Goal: Transaction & Acquisition: Purchase product/service

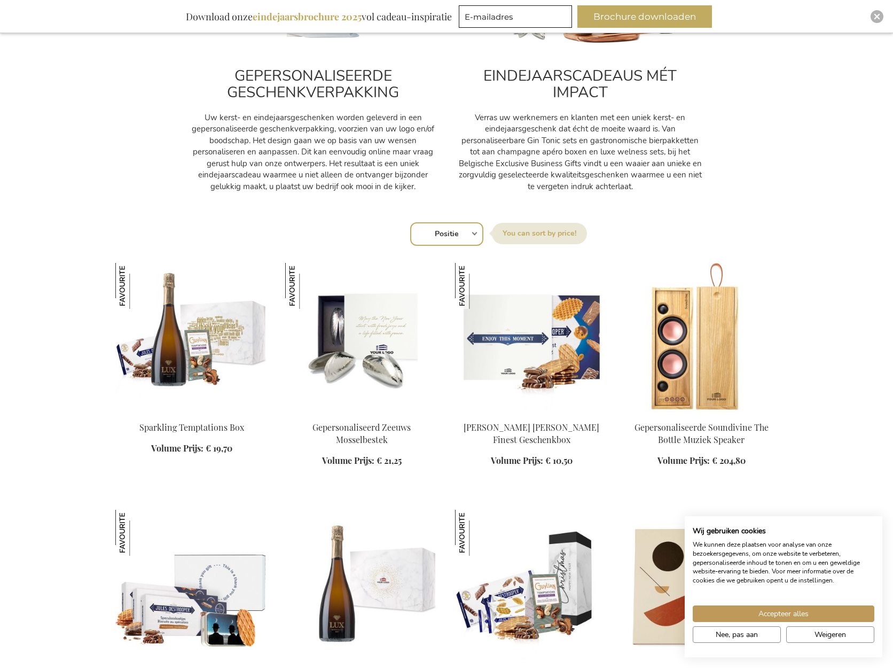
scroll to position [629, 0]
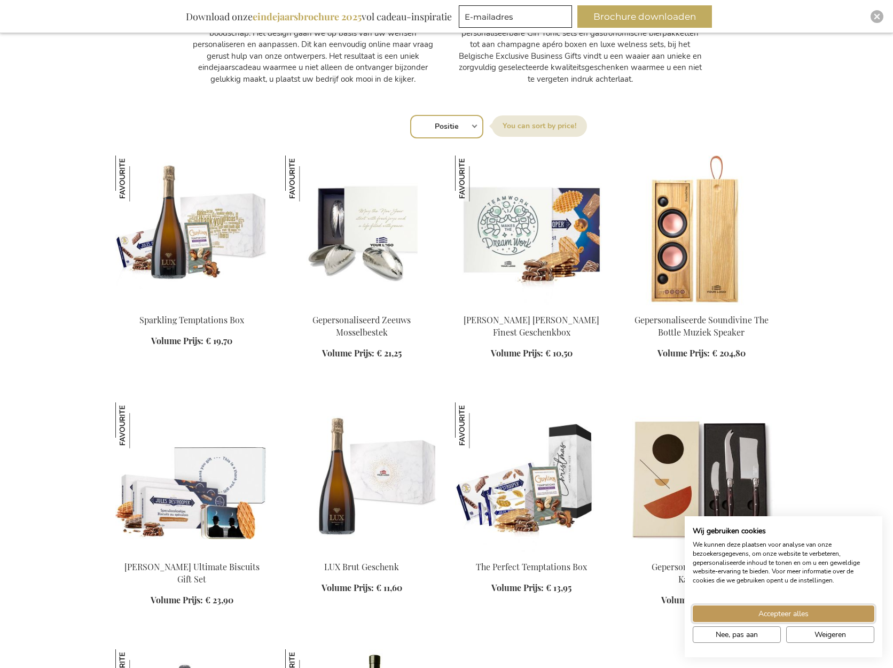
click at [803, 609] on span "Accepteer alles" at bounding box center [784, 613] width 50 height 11
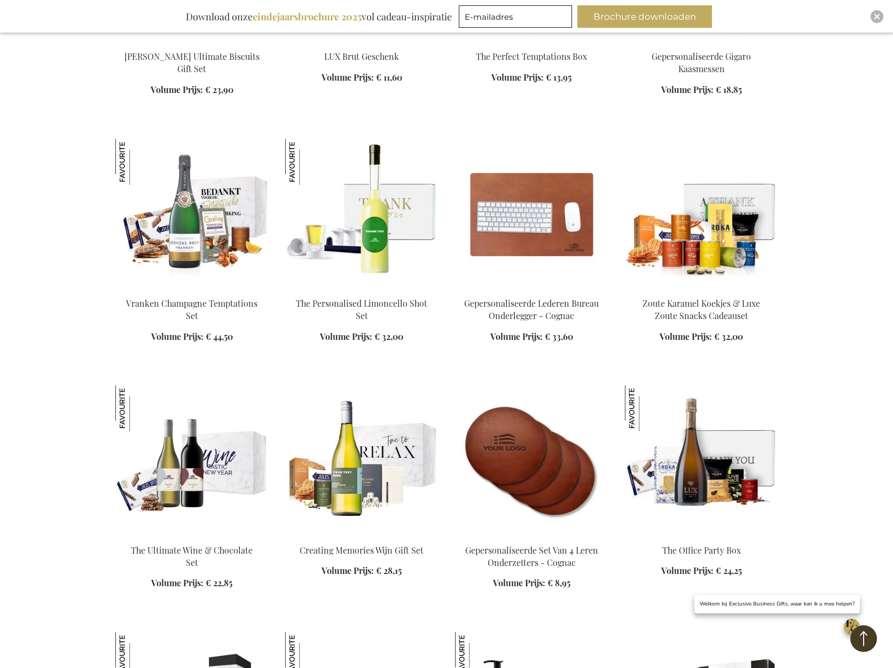
scroll to position [1189, 0]
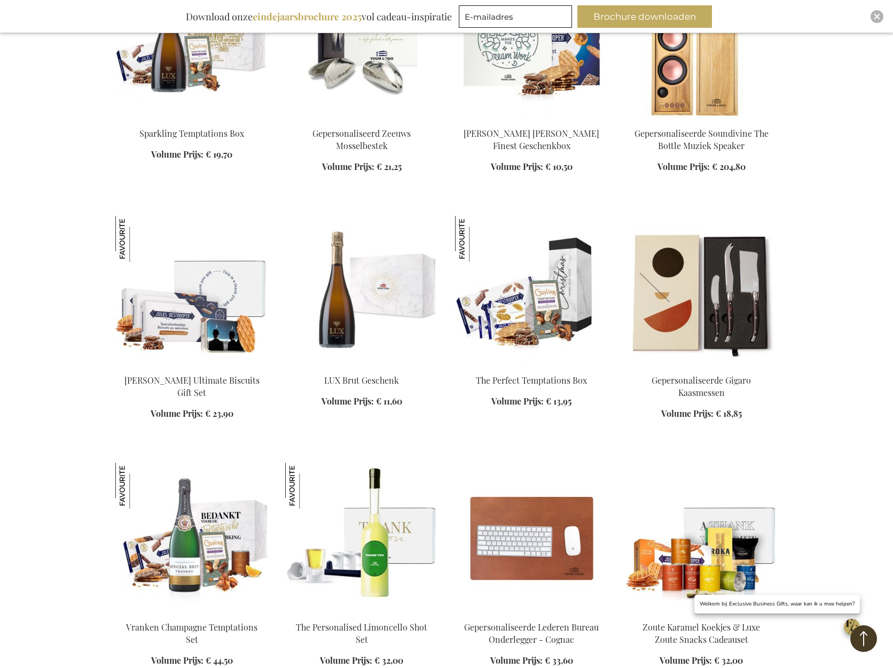
scroll to position [771, 0]
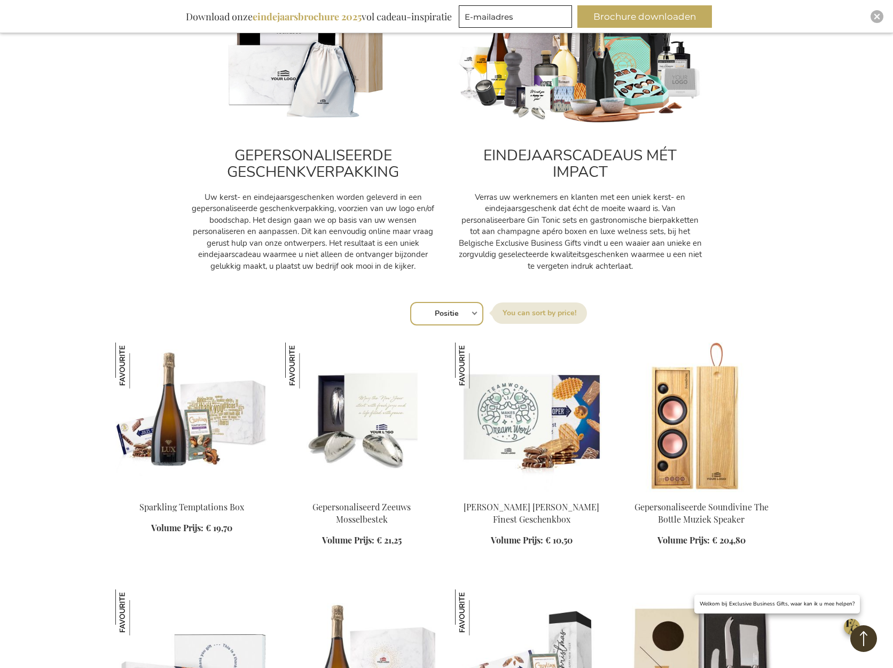
scroll to position [635, 0]
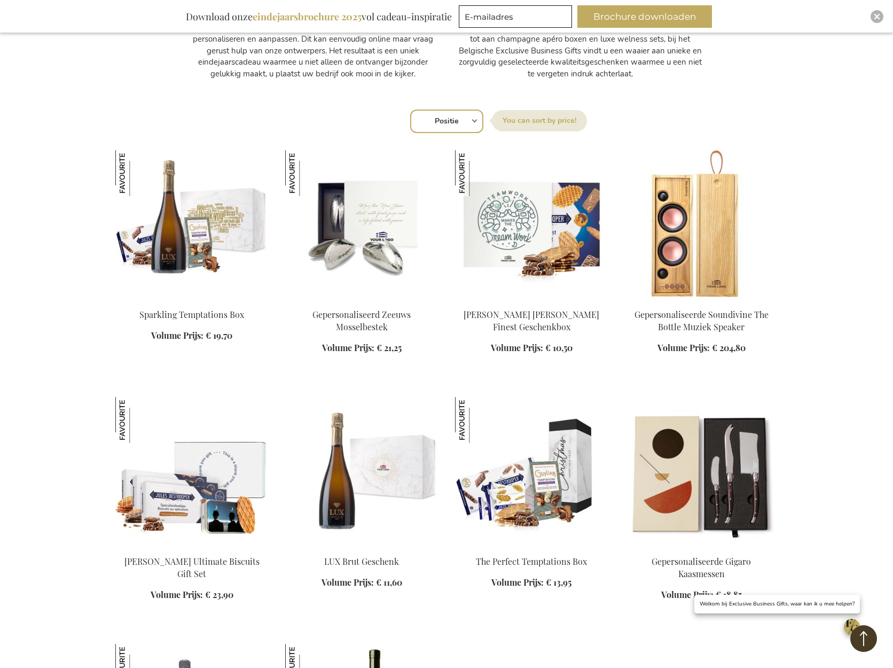
select select "price_asc"
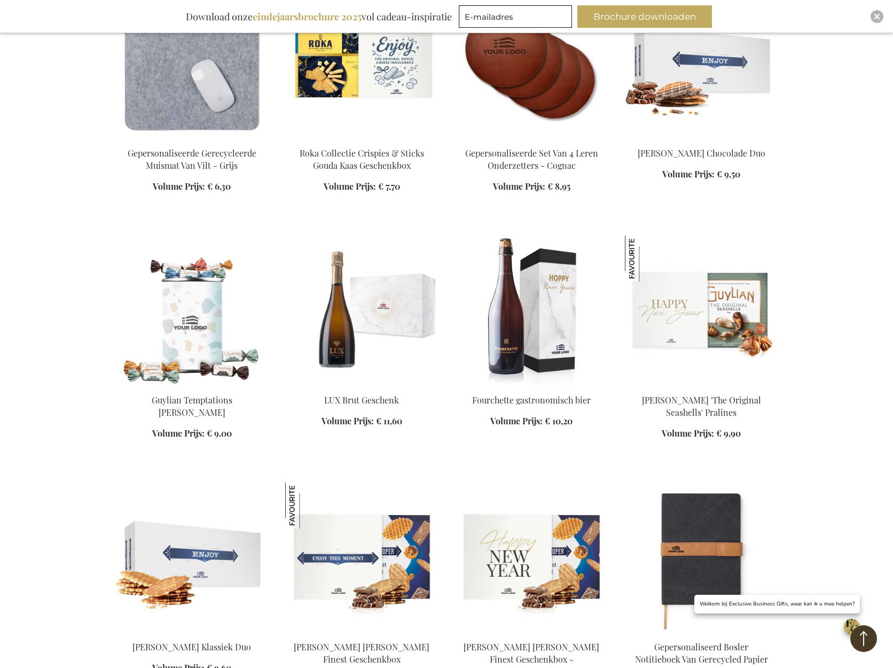
scroll to position [990, 0]
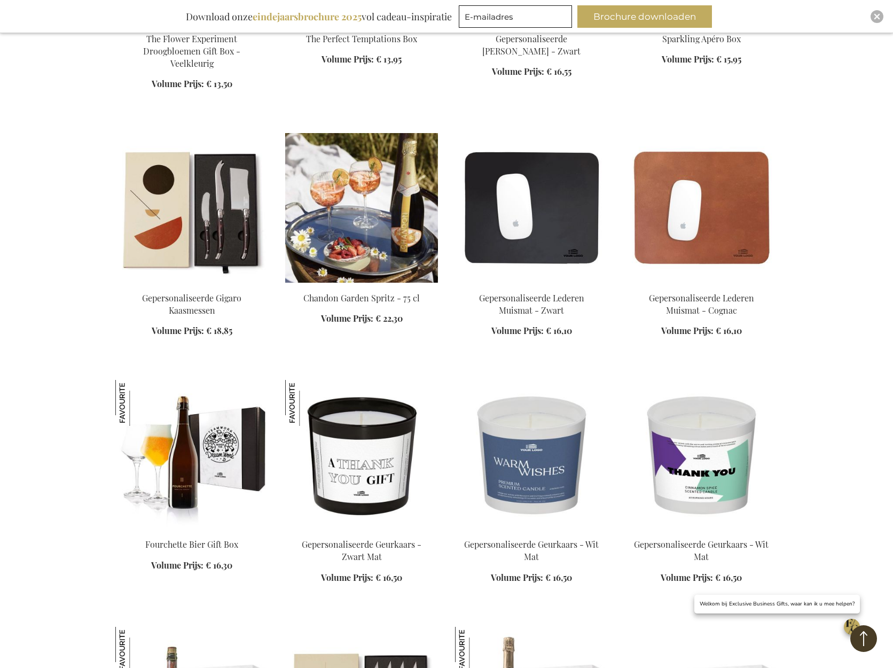
scroll to position [2184, 0]
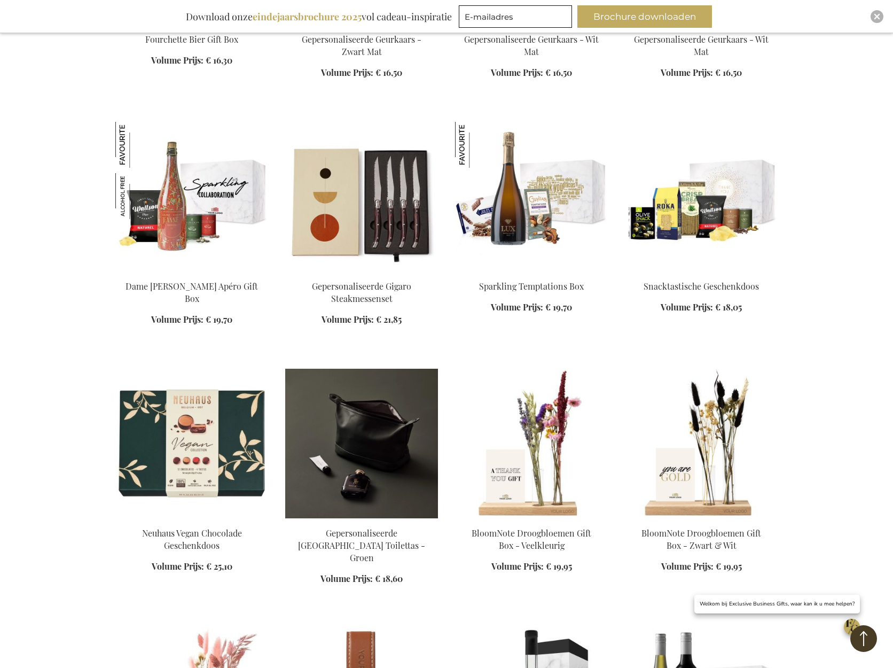
scroll to position [2614, 0]
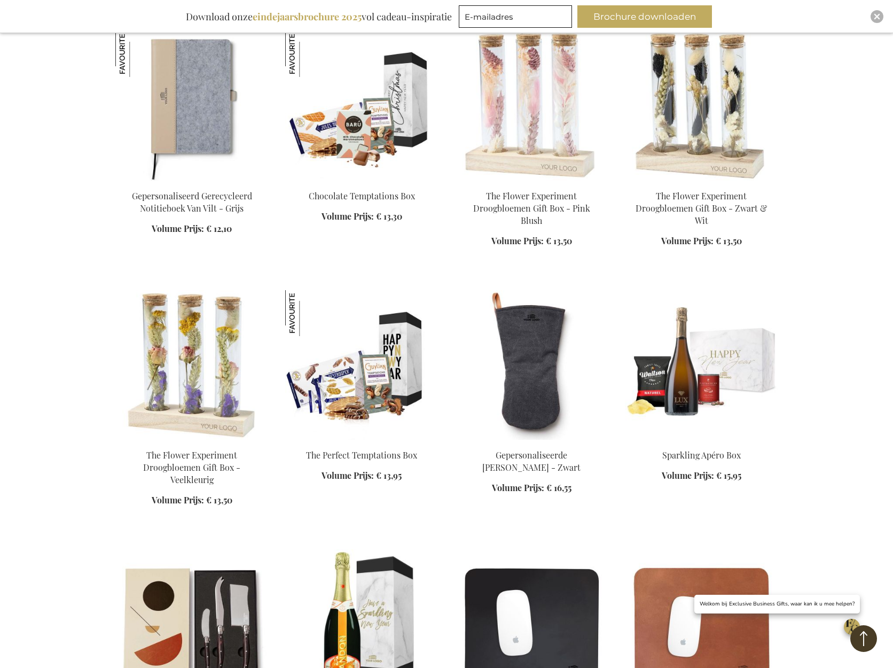
scroll to position [814, 0]
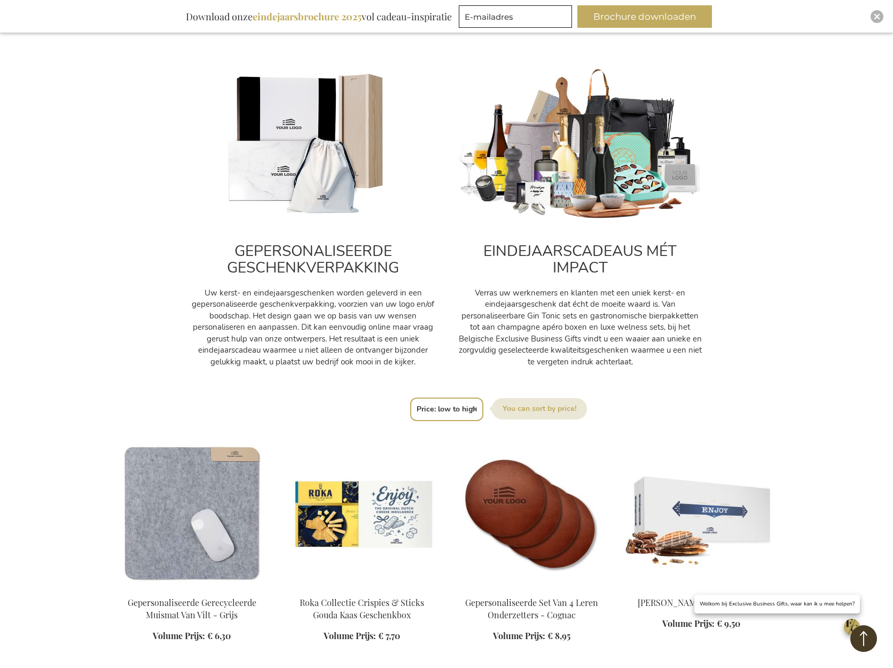
scroll to position [470, 0]
